Goal: Browse casually

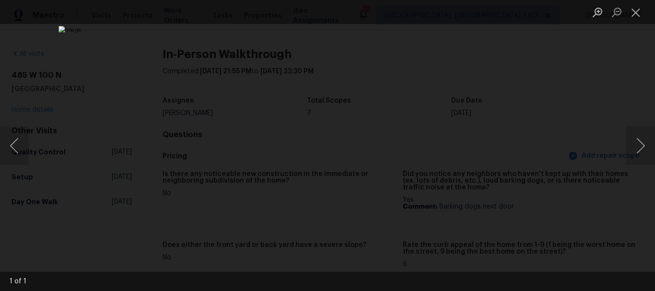
scroll to position [1055, 0]
click at [638, 13] on button "Close lightbox" at bounding box center [635, 12] width 19 height 17
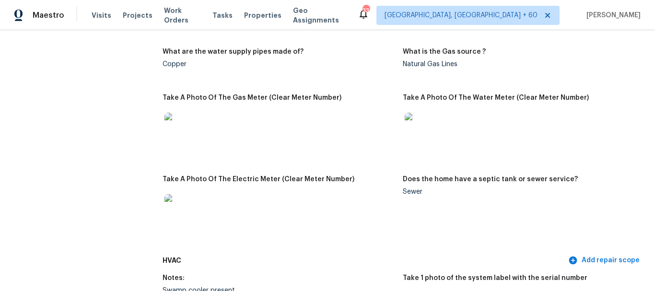
scroll to position [432, 0]
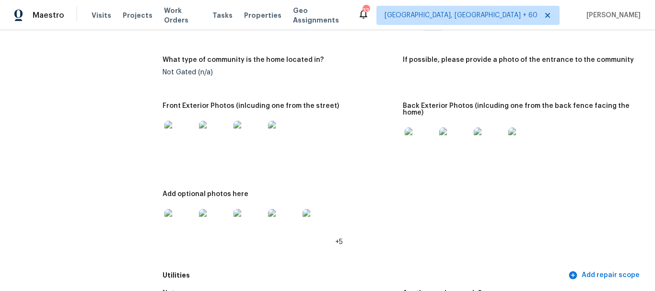
click at [406, 147] on img at bounding box center [420, 143] width 31 height 31
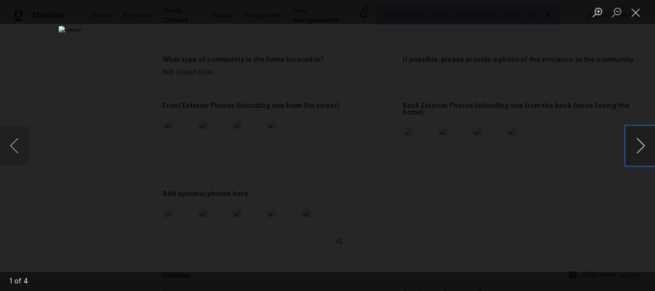
click at [641, 144] on button "Next image" at bounding box center [640, 146] width 29 height 38
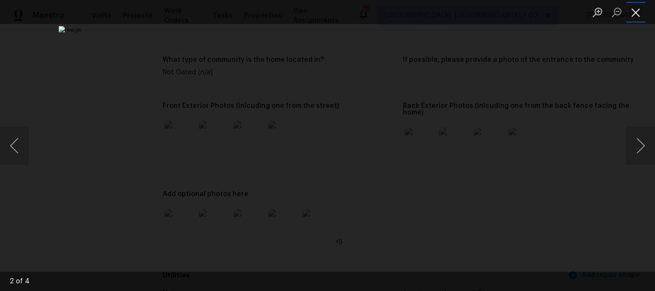
click at [629, 12] on button "Close lightbox" at bounding box center [635, 12] width 19 height 17
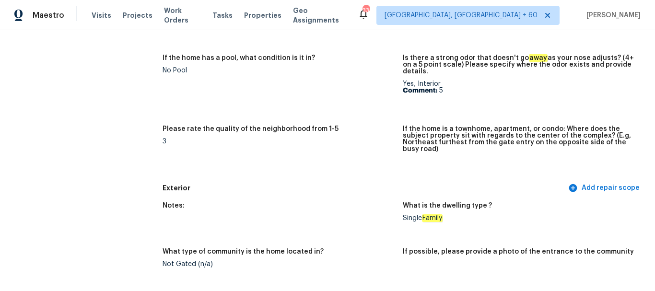
scroll to position [0, 0]
